Goal: Transaction & Acquisition: Purchase product/service

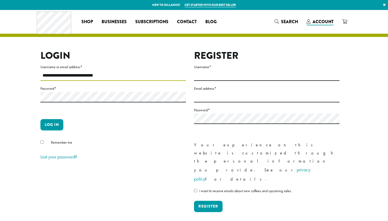
type input "**********"
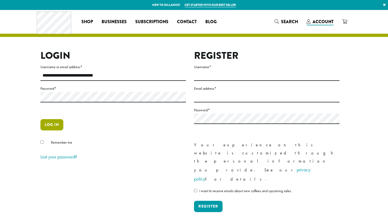
click at [55, 124] on button "Log in" at bounding box center [51, 124] width 23 height 11
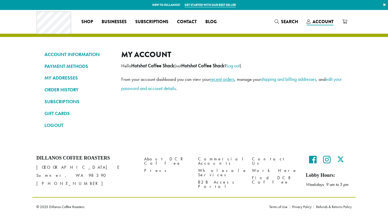
click at [225, 79] on link "recent orders" at bounding box center [222, 79] width 24 height 6
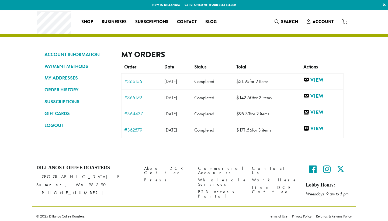
click at [56, 90] on link "ORDER HISTORY" at bounding box center [78, 89] width 69 height 9
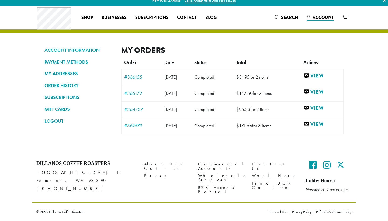
scroll to position [4, 0]
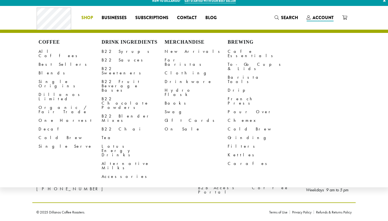
click at [86, 18] on span "Shop" at bounding box center [87, 18] width 12 height 7
click at [52, 52] on link "All Coffees" at bounding box center [70, 53] width 63 height 13
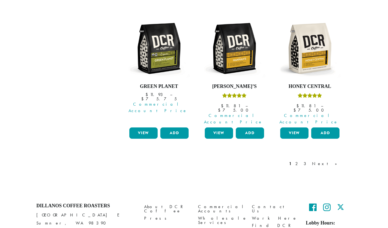
scroll to position [495, 0]
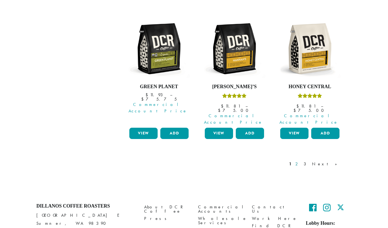
click at [301, 161] on link "2" at bounding box center [297, 164] width 7 height 6
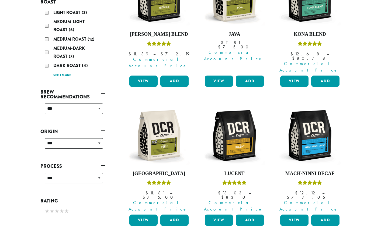
scroll to position [107, 0]
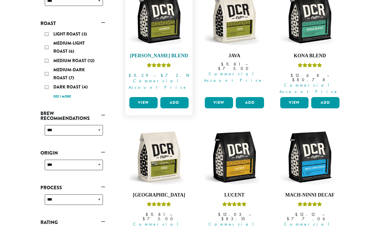
click at [162, 55] on h4 "Howie’s Blend" at bounding box center [159, 56] width 62 height 6
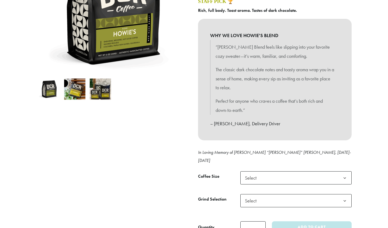
scroll to position [119, 0]
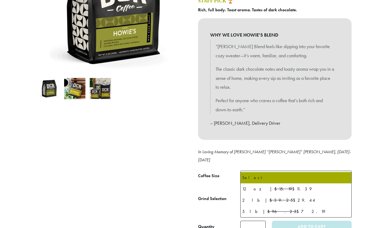
click at [301, 171] on span "Select" at bounding box center [295, 177] width 111 height 13
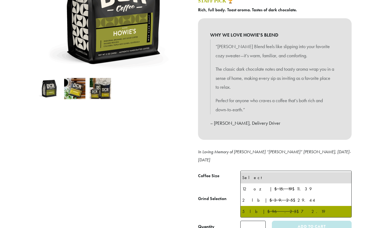
select select "**********"
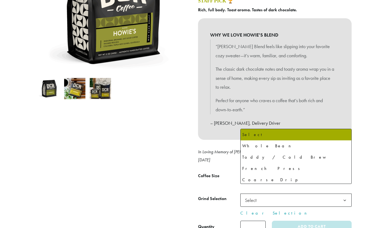
click at [270, 194] on span "Select" at bounding box center [295, 200] width 111 height 13
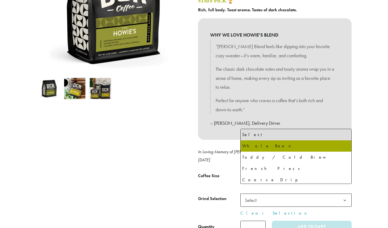
select select "**********"
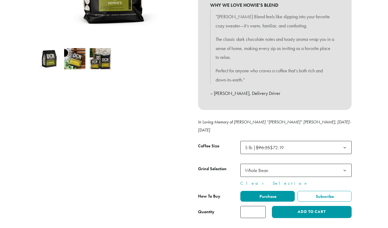
scroll to position [155, 0]
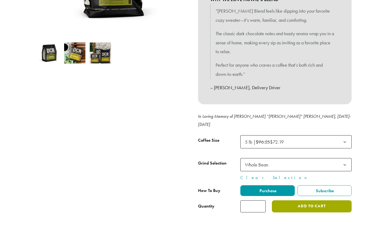
click at [291, 201] on button "Add to cart" at bounding box center [312, 207] width 80 height 12
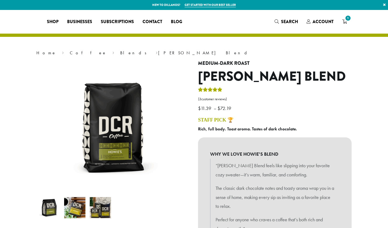
select select "**********"
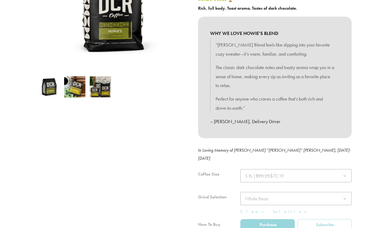
scroll to position [113, 0]
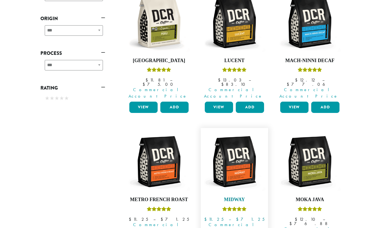
scroll to position [273, 0]
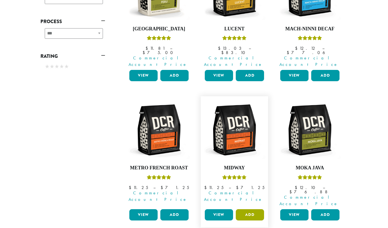
click at [245, 210] on button "Add" at bounding box center [250, 215] width 28 height 11
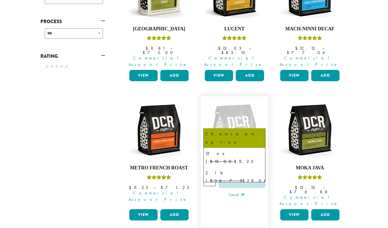
click at [248, 145] on span "Choose an option" at bounding box center [234, 151] width 62 height 13
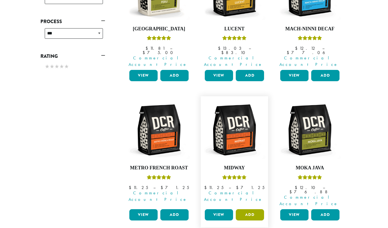
click at [249, 210] on button "Add" at bounding box center [250, 215] width 28 height 11
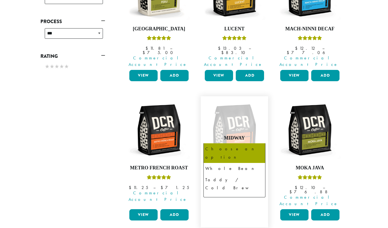
click at [234, 161] on span "Choose an option" at bounding box center [226, 166] width 40 height 11
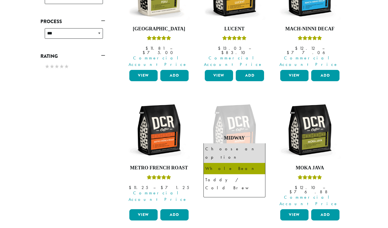
select select "**********"
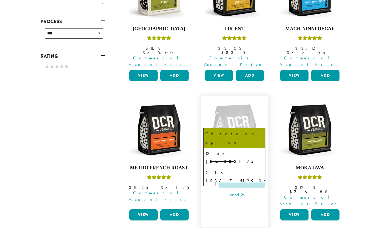
click at [229, 146] on span "Choose an option" at bounding box center [226, 151] width 40 height 11
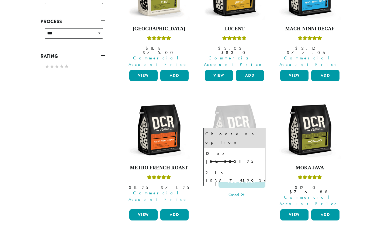
select select "**********"
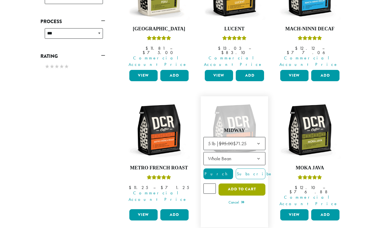
click at [228, 184] on button "Add to cart" at bounding box center [241, 190] width 47 height 12
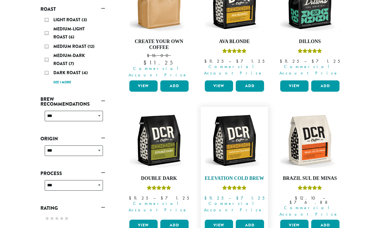
scroll to position [121, 0]
select select "****"
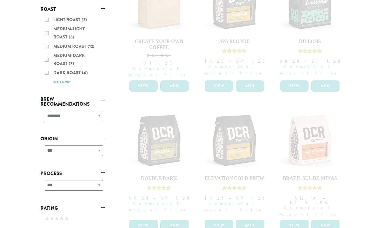
click at [79, 150] on div "**********" at bounding box center [72, 153] width 65 height 19
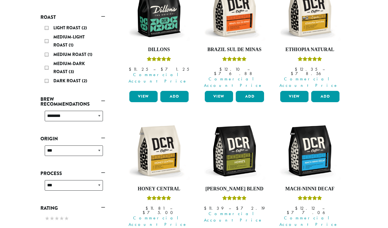
scroll to position [113, 0]
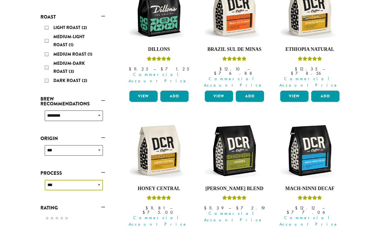
drag, startPoint x: 91, startPoint y: 183, endPoint x: 109, endPoint y: 178, distance: 19.0
click at [109, 178] on div "**********" at bounding box center [72, 198] width 73 height 440
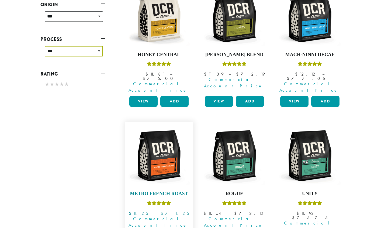
scroll to position [246, 0]
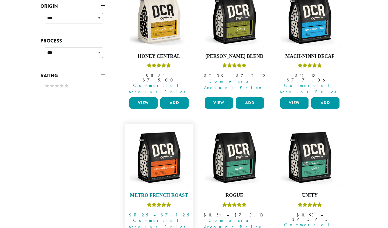
click at [172, 193] on h4 "Metro French Roast" at bounding box center [159, 196] width 62 height 6
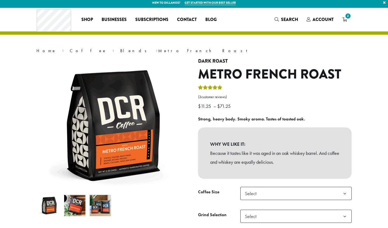
scroll to position [2, 0]
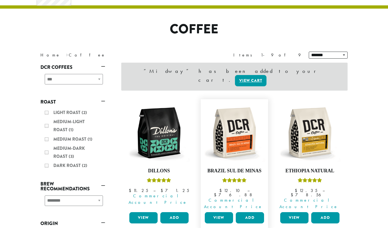
scroll to position [29, 0]
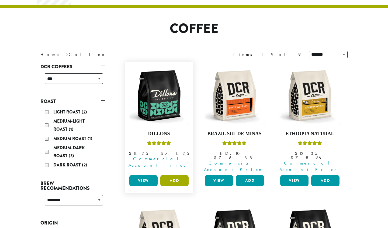
click at [171, 175] on button "Add" at bounding box center [174, 180] width 28 height 11
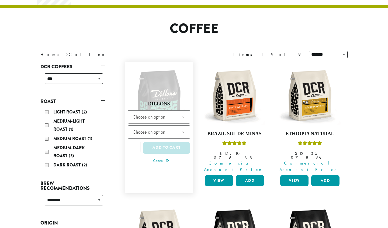
click at [171, 112] on span "Choose an option" at bounding box center [150, 117] width 40 height 11
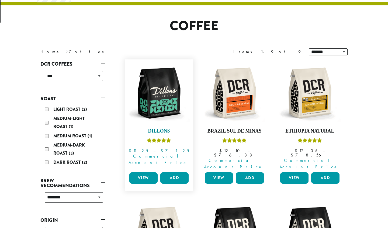
scroll to position [33, 0]
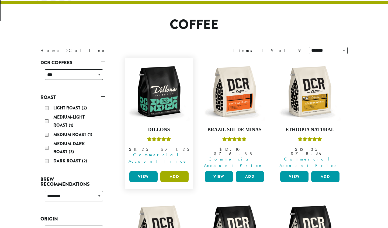
click at [172, 171] on button "Add" at bounding box center [174, 176] width 28 height 11
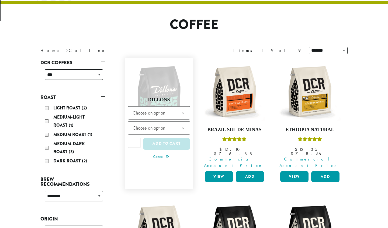
click at [164, 108] on span "Choose an option" at bounding box center [150, 113] width 40 height 11
click at [147, 123] on span "Choose an option" at bounding box center [150, 128] width 40 height 11
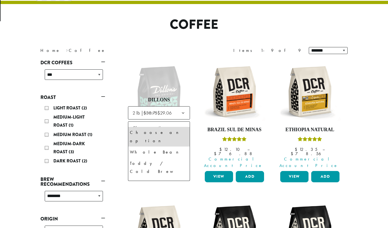
select select "**********"
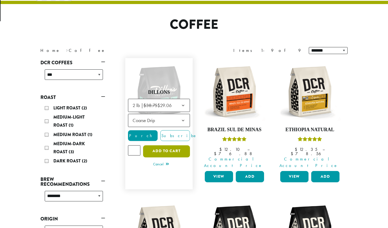
click at [157, 145] on button "Add to cart" at bounding box center [166, 151] width 47 height 12
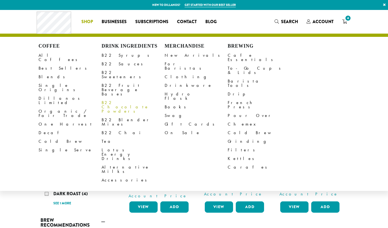
click at [126, 99] on link "B22 Chocolate Powders" at bounding box center [133, 107] width 63 height 17
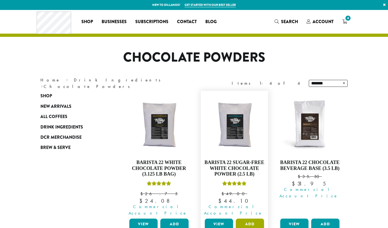
click at [243, 219] on button "Add" at bounding box center [250, 224] width 28 height 11
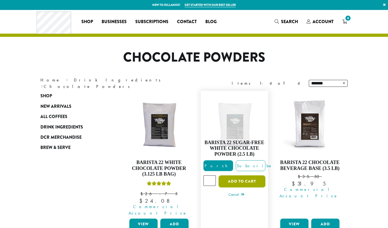
click at [241, 181] on button "Add to cart" at bounding box center [241, 182] width 47 height 12
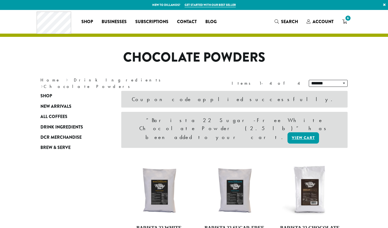
click at [343, 20] on icon "6" at bounding box center [344, 21] width 5 height 4
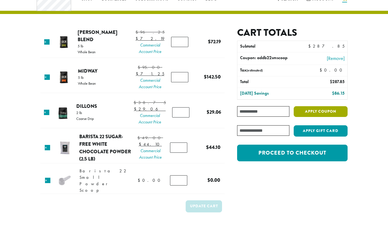
scroll to position [32, 0]
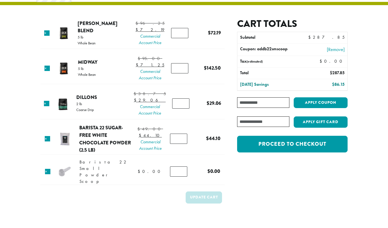
type input "*"
click at [181, 74] on input "*" at bounding box center [179, 68] width 17 height 10
click at [211, 204] on button "Update cart" at bounding box center [204, 198] width 36 height 12
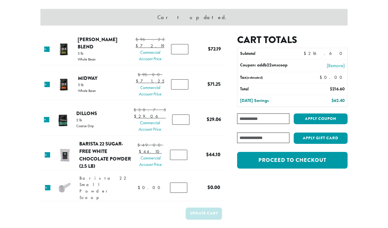
scroll to position [44, 0]
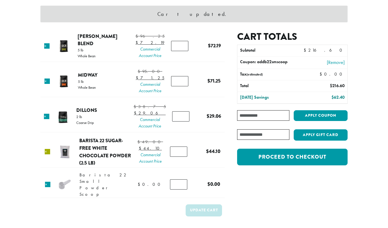
click at [48, 155] on link "×" at bounding box center [47, 151] width 5 height 5
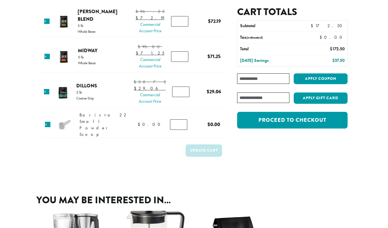
scroll to position [128, 0]
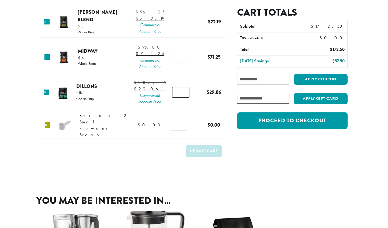
click at [47, 123] on link "×" at bounding box center [47, 125] width 5 height 5
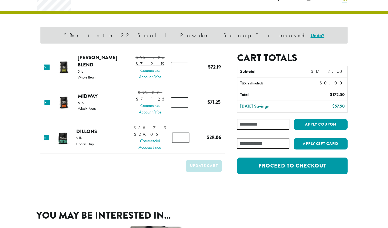
scroll to position [23, 0]
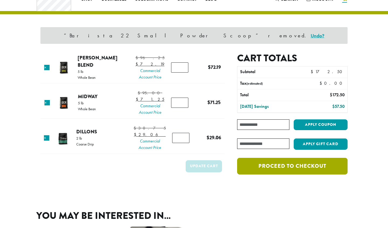
click at [296, 167] on link "Proceed to checkout" at bounding box center [292, 166] width 110 height 17
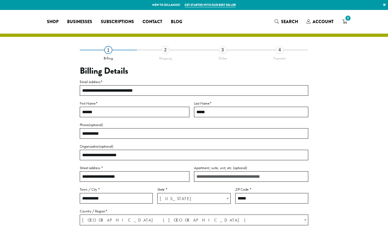
select select "**"
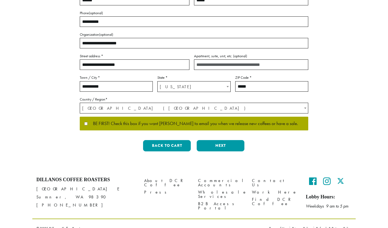
scroll to position [113, 0]
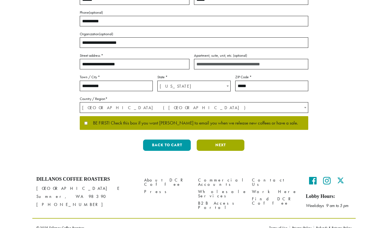
click at [210, 144] on button "Next" at bounding box center [221, 145] width 48 height 11
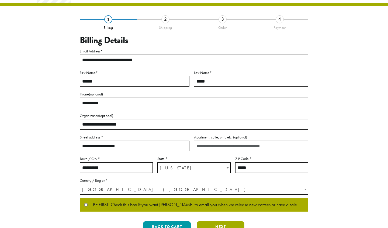
scroll to position [0, 0]
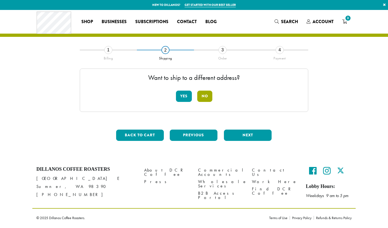
click at [206, 95] on button "No" at bounding box center [204, 96] width 15 height 11
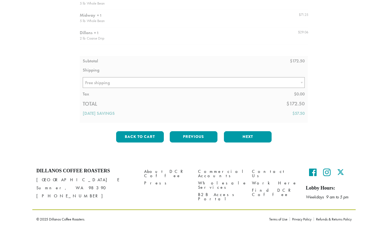
scroll to position [86, 0]
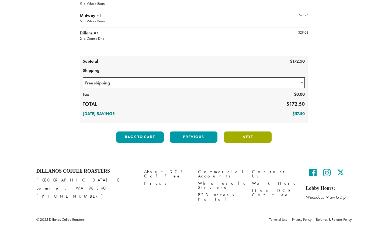
click at [234, 134] on button "Next" at bounding box center [248, 137] width 48 height 11
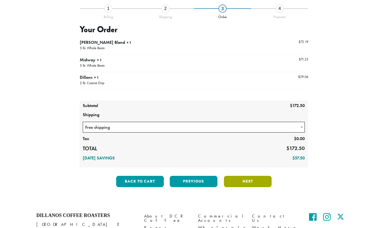
scroll to position [31, 0]
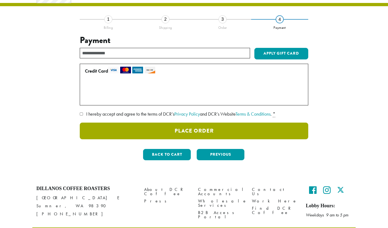
click at [179, 129] on button "Place Order" at bounding box center [194, 131] width 228 height 17
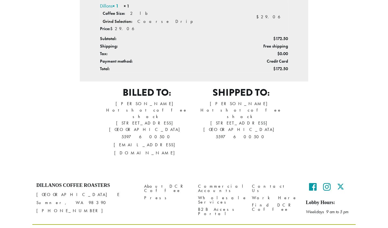
scroll to position [234, 0]
